Goal: Understand process/instructions: Learn how to perform a task or action

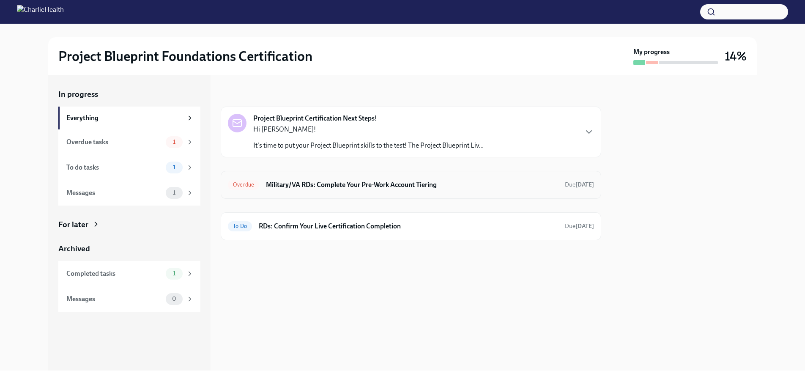
click at [425, 185] on h6 "Military/VA RDs: Complete Your Pre-Work Account Tiering" at bounding box center [412, 184] width 292 height 9
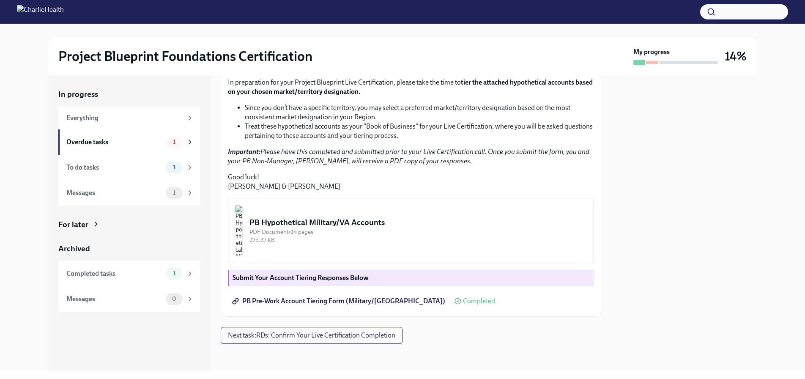
scroll to position [205, 0]
click at [364, 221] on div "PB Hypothetical Military/VA Accounts" at bounding box center [417, 221] width 337 height 11
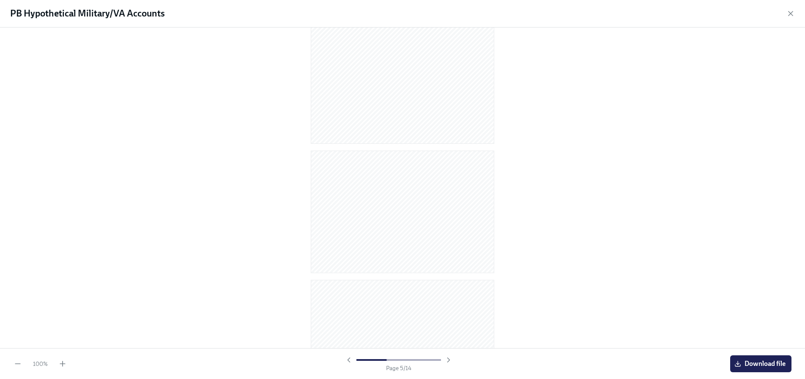
scroll to position [0, 0]
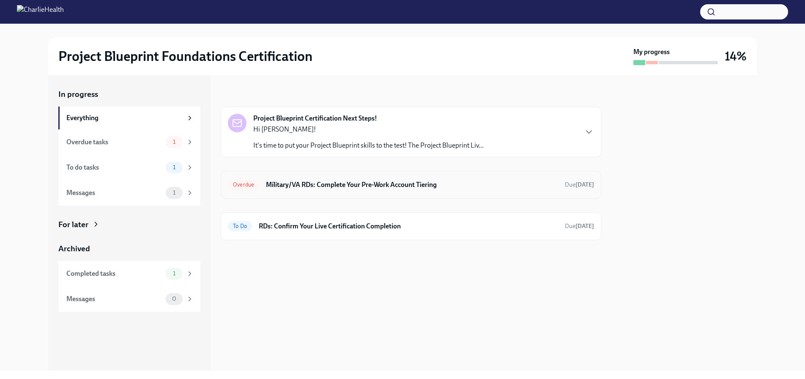
click at [460, 185] on h6 "Military/VA RDs: Complete Your Pre-Work Account Tiering" at bounding box center [412, 184] width 292 height 9
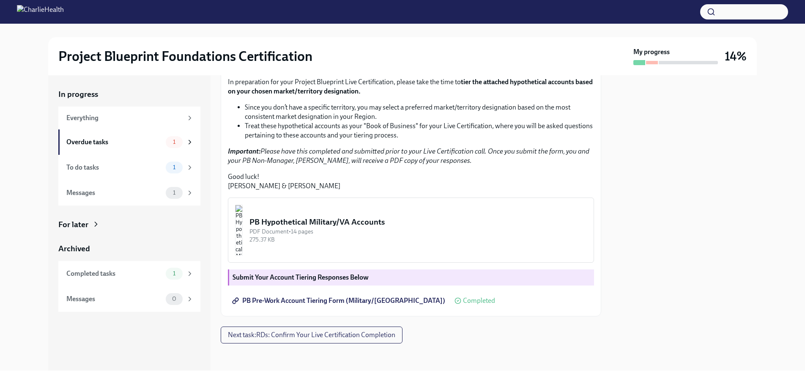
scroll to position [207, 0]
click at [357, 301] on span "PB Pre-Work Account Tiering Form (Military/[GEOGRAPHIC_DATA])" at bounding box center [339, 300] width 211 height 8
